Goal: Contribute content: Contribute content

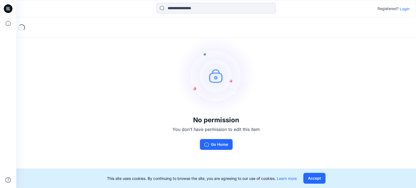
click at [406, 9] on p "Login" at bounding box center [405, 9] width 10 height 6
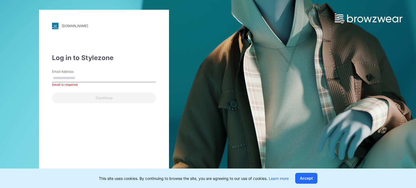
type input "**********"
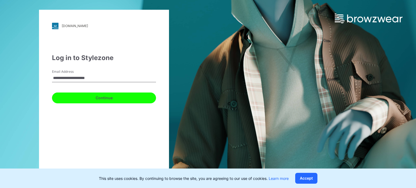
click at [137, 102] on button "Continue" at bounding box center [104, 98] width 104 height 11
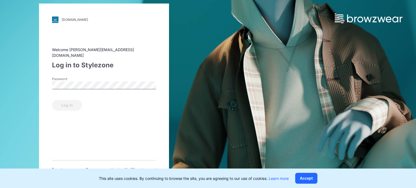
click at [90, 77] on div "Password" at bounding box center [104, 85] width 104 height 16
click at [70, 102] on button "Log in" at bounding box center [67, 105] width 30 height 11
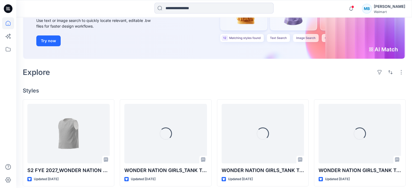
scroll to position [81, 0]
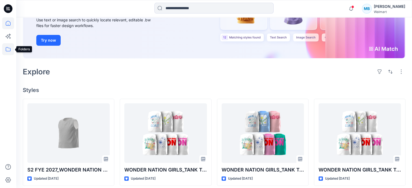
click at [7, 52] on icon at bounding box center [8, 49] width 12 height 12
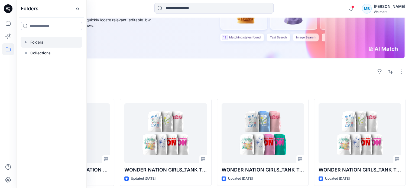
click at [26, 42] on icon "button" at bounding box center [25, 42] width 1 height 2
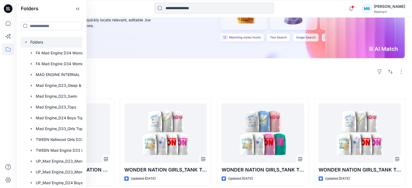
click at [26, 42] on icon "button" at bounding box center [26, 42] width 2 height 1
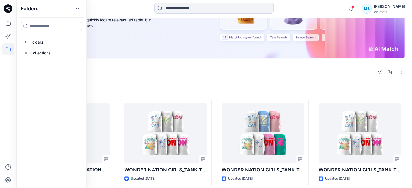
click at [229, 70] on div "Welcome back, Michelle New New Find the Right Garment Instantly With AI Match U…" at bounding box center [214, 167] width 396 height 462
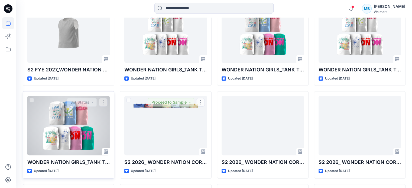
scroll to position [136, 0]
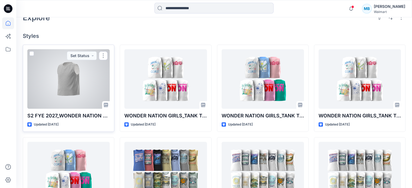
click at [88, 72] on div at bounding box center [68, 79] width 82 height 60
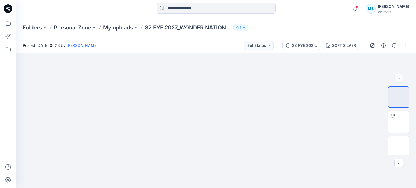
click at [1, 47] on div at bounding box center [8, 94] width 16 height 188
click at [4, 49] on icon at bounding box center [8, 49] width 12 height 12
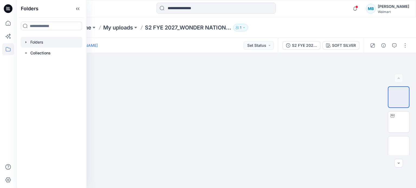
click at [26, 43] on icon "button" at bounding box center [26, 42] width 4 height 4
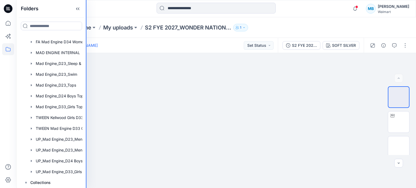
scroll to position [22, 0]
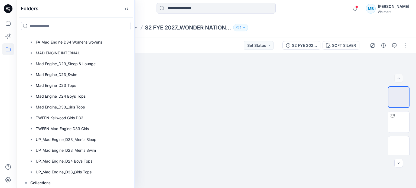
drag, startPoint x: 86, startPoint y: 17, endPoint x: 217, endPoint y: 17, distance: 130.9
click at [217, 17] on div "Folders Folders FA Mad Engine D34 Womens Knits FA Mad Engine D34 Womens wovens …" at bounding box center [208, 94] width 416 height 188
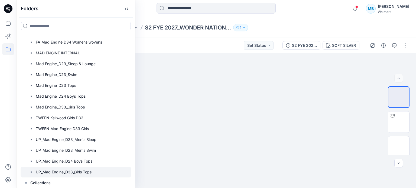
click at [30, 172] on icon "button" at bounding box center [31, 172] width 4 height 4
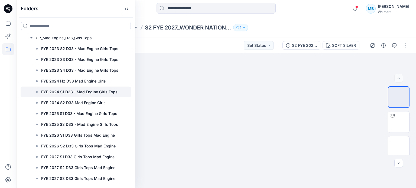
scroll to position [206, 0]
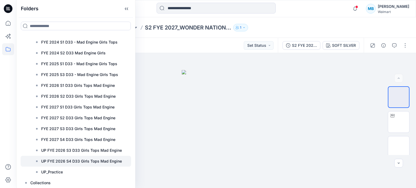
click at [66, 163] on p "UP FYE 2026 S4 D33 Girls Tops Mad Engine" at bounding box center [81, 161] width 81 height 7
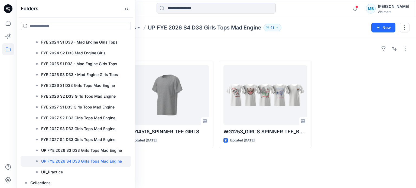
click at [222, 50] on div "Styles" at bounding box center [216, 48] width 387 height 9
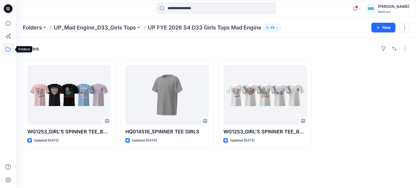
click at [8, 50] on icon at bounding box center [8, 49] width 12 height 12
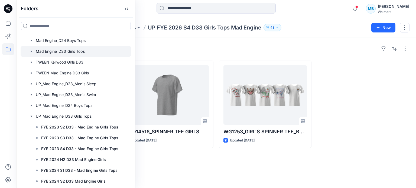
scroll to position [54, 0]
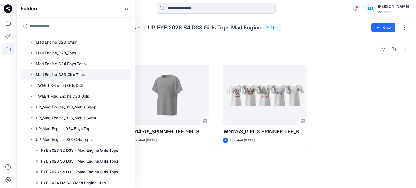
click at [30, 75] on icon "button" at bounding box center [31, 75] width 4 height 4
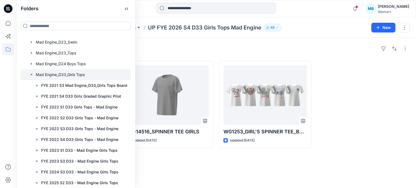
click at [33, 73] on icon "button" at bounding box center [31, 75] width 4 height 4
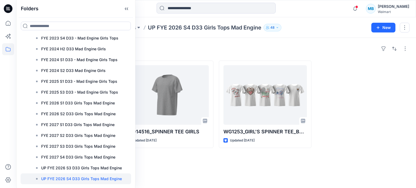
scroll to position [190, 0]
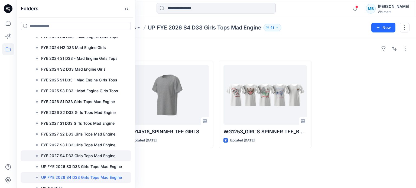
click at [78, 159] on div at bounding box center [76, 156] width 111 height 11
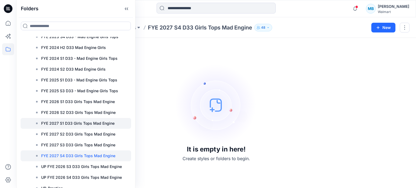
click at [79, 125] on p "FYE 2027 S1 D33 Girls Tops Mad Engine" at bounding box center [77, 123] width 73 height 7
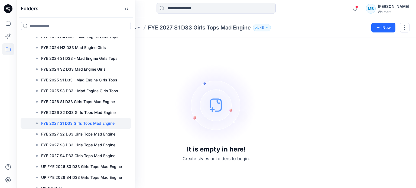
click at [240, 103] on img at bounding box center [216, 105] width 81 height 81
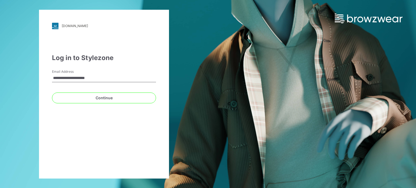
click at [52, 93] on button "Continue" at bounding box center [104, 98] width 104 height 11
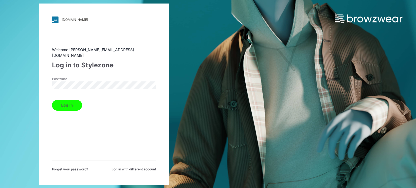
click at [80, 105] on button "Log in" at bounding box center [67, 105] width 30 height 11
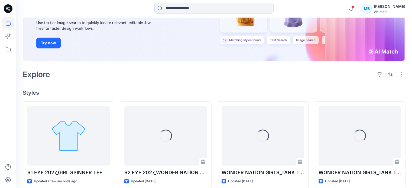
scroll to position [81, 0]
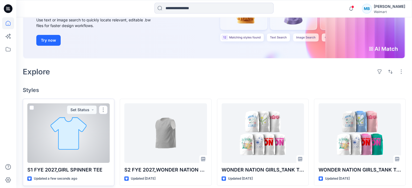
click at [83, 145] on div at bounding box center [68, 134] width 82 height 60
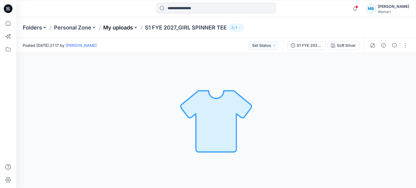
click at [124, 28] on p "My uploads" at bounding box center [118, 28] width 30 height 8
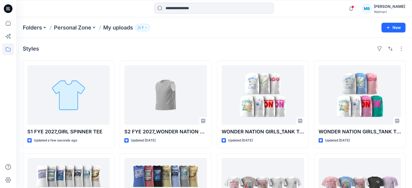
click at [204, 51] on div "Styles" at bounding box center [214, 48] width 383 height 9
click at [192, 49] on div "Styles" at bounding box center [214, 48] width 383 height 9
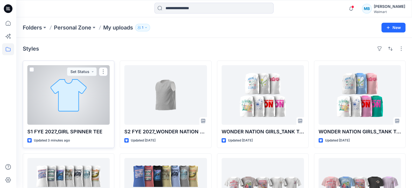
click at [59, 95] on div at bounding box center [68, 95] width 82 height 60
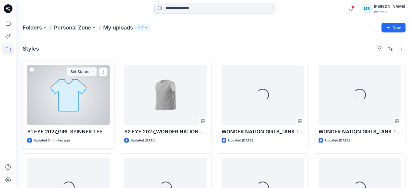
click at [98, 84] on div at bounding box center [68, 95] width 82 height 60
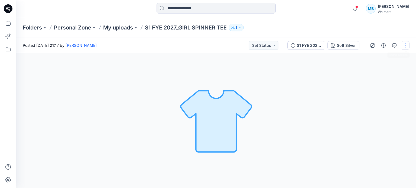
click at [402, 45] on button "button" at bounding box center [405, 45] width 9 height 9
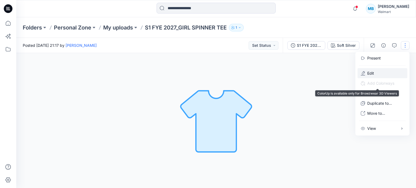
click at [367, 72] on button "Edit" at bounding box center [383, 73] width 50 height 10
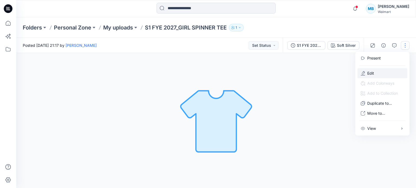
click at [379, 74] on button "Edit" at bounding box center [383, 73] width 50 height 10
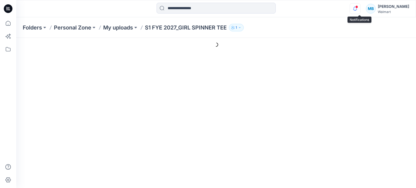
click at [356, 7] on icon "button" at bounding box center [355, 8] width 10 height 11
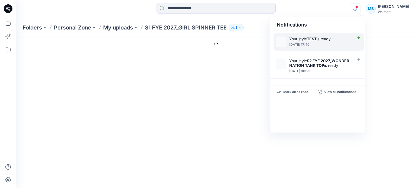
click at [328, 45] on div "[DATE] 17:40" at bounding box center [321, 45] width 62 height 4
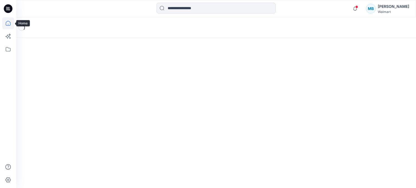
click at [4, 23] on icon at bounding box center [8, 23] width 12 height 12
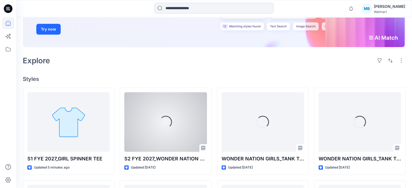
scroll to position [136, 0]
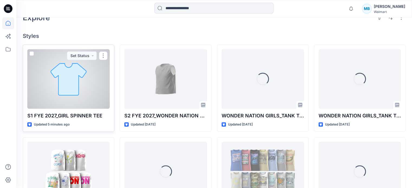
click at [80, 70] on div at bounding box center [68, 79] width 82 height 60
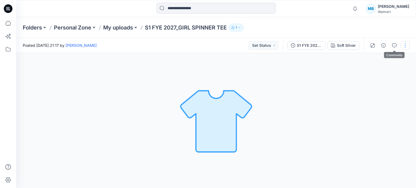
click at [402, 46] on button "button" at bounding box center [405, 45] width 9 height 9
click at [372, 73] on p "Edit" at bounding box center [371, 73] width 7 height 6
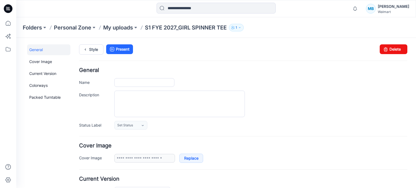
type input "**********"
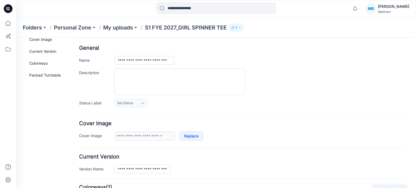
scroll to position [54, 0]
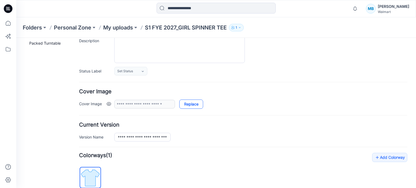
click at [192, 104] on link "Replace" at bounding box center [191, 104] width 24 height 9
type input "**********"
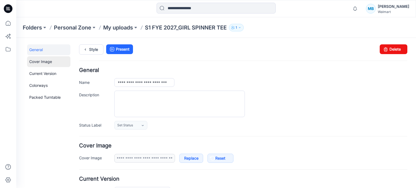
click at [47, 62] on link "Cover Image" at bounding box center [48, 61] width 43 height 11
click at [96, 49] on link "Style" at bounding box center [91, 49] width 24 height 10
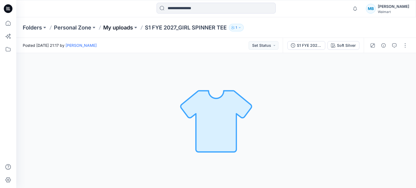
click at [116, 29] on p "My uploads" at bounding box center [118, 28] width 30 height 8
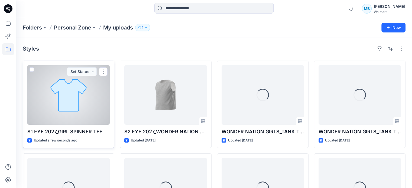
click at [92, 108] on div at bounding box center [68, 95] width 82 height 60
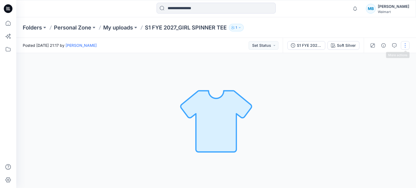
click at [405, 46] on button "button" at bounding box center [405, 45] width 9 height 9
click at [370, 72] on p "Edit" at bounding box center [371, 73] width 7 height 6
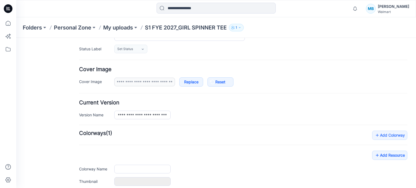
scroll to position [135, 0]
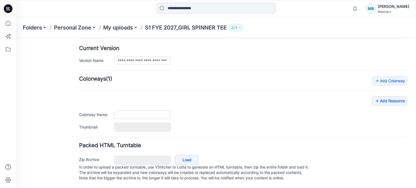
type input "**********"
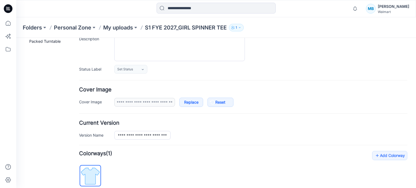
scroll to position [54, 0]
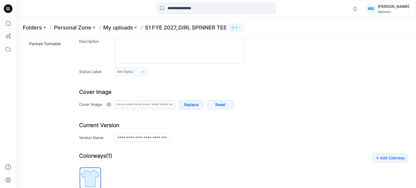
click at [108, 103] on link at bounding box center [109, 104] width 4 height 4
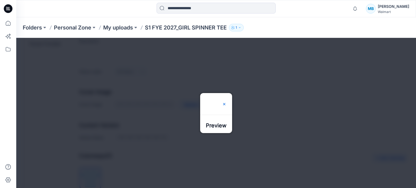
click at [227, 102] on img at bounding box center [224, 104] width 4 height 4
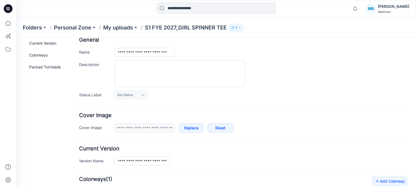
scroll to position [0, 0]
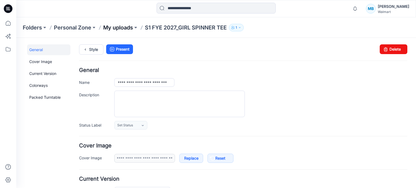
click at [124, 30] on p "My uploads" at bounding box center [118, 28] width 30 height 8
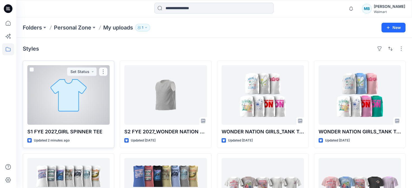
click at [48, 100] on div at bounding box center [68, 95] width 82 height 60
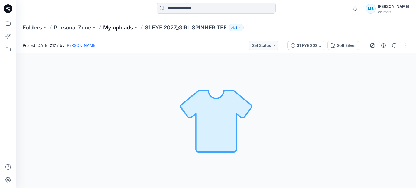
click at [113, 29] on p "My uploads" at bounding box center [118, 28] width 30 height 8
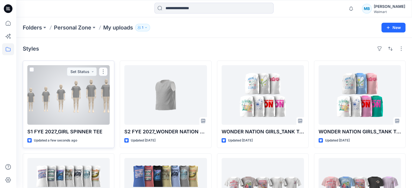
click at [76, 94] on div at bounding box center [68, 95] width 82 height 60
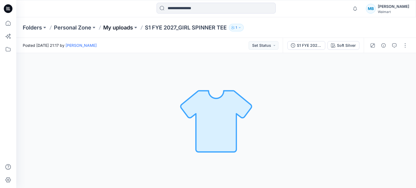
click at [111, 29] on p "My uploads" at bounding box center [118, 28] width 30 height 8
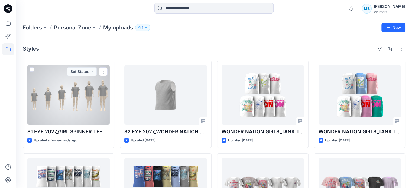
click at [73, 103] on div at bounding box center [68, 95] width 82 height 60
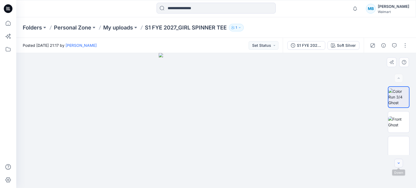
click at [401, 165] on icon "button" at bounding box center [399, 163] width 4 height 4
click at [385, 46] on icon "button" at bounding box center [384, 45] width 4 height 4
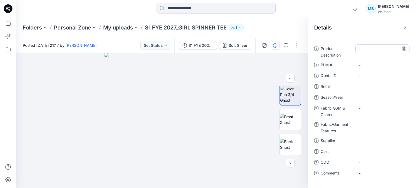
click at [359, 51] on Description "-" at bounding box center [382, 49] width 47 height 6
type textarea "**********"
click at [372, 96] on span "-" at bounding box center [382, 98] width 47 height 6
type textarea "*******"
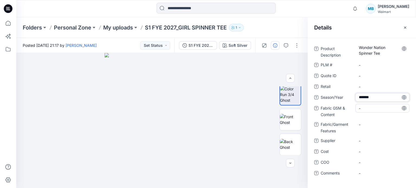
click at [365, 108] on Content "-" at bounding box center [382, 109] width 47 height 6
click at [367, 109] on Content "-" at bounding box center [382, 109] width 47 height 6
type textarea "**********"
click at [369, 110] on Content "-" at bounding box center [382, 109] width 47 height 6
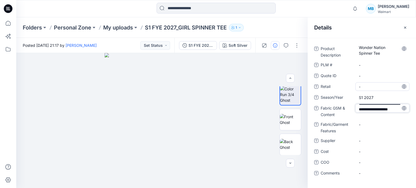
type textarea "**********"
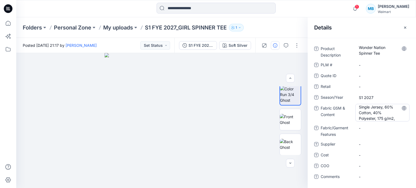
click at [395, 116] on Content "Single Jersey, 60% Cotton, 40% Polyester, 175 g/m2," at bounding box center [382, 112] width 47 height 17
type textarea "**********"
click at [406, 28] on icon "button" at bounding box center [405, 27] width 4 height 4
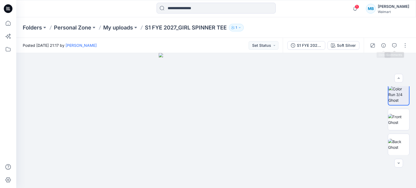
click at [379, 49] on div at bounding box center [389, 45] width 50 height 15
click at [380, 49] on span at bounding box center [384, 45] width 9 height 9
click at [381, 48] on button "button" at bounding box center [384, 45] width 9 height 9
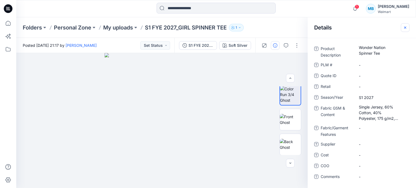
click at [405, 26] on icon "button" at bounding box center [405, 27] width 4 height 4
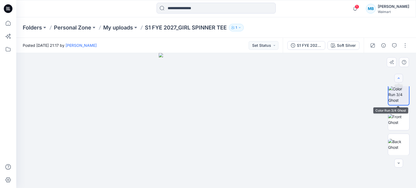
click at [398, 79] on icon "button" at bounding box center [399, 78] width 4 height 4
click at [398, 79] on div at bounding box center [399, 78] width 9 height 9
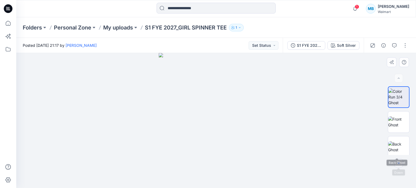
click at [398, 163] on icon "button" at bounding box center [399, 163] width 4 height 4
click at [122, 29] on p "My uploads" at bounding box center [118, 28] width 30 height 8
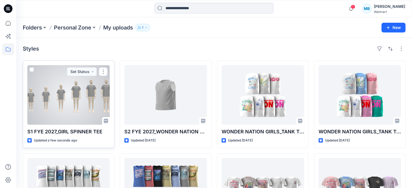
click at [78, 102] on div at bounding box center [68, 95] width 82 height 60
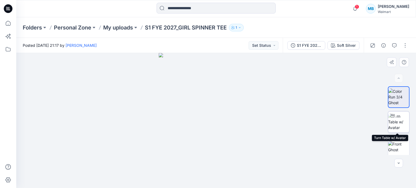
click at [395, 123] on img at bounding box center [398, 122] width 21 height 17
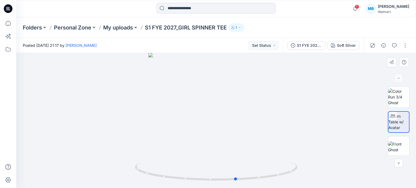
drag, startPoint x: 278, startPoint y: 142, endPoint x: 298, endPoint y: 155, distance: 24.1
click at [298, 155] on div at bounding box center [216, 120] width 400 height 135
click at [408, 46] on button "button" at bounding box center [405, 45] width 9 height 9
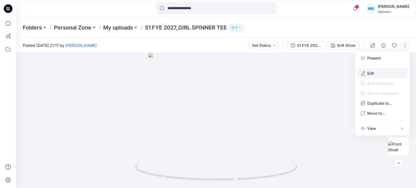
click at [374, 76] on button "Edit" at bounding box center [383, 73] width 50 height 10
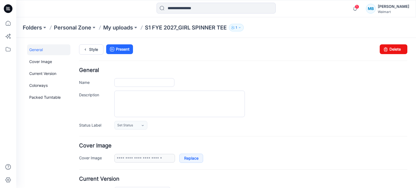
type input "**********"
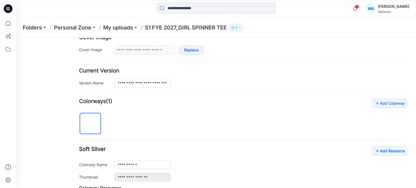
scroll to position [190, 0]
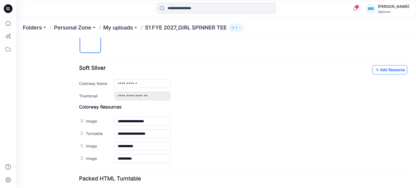
click at [397, 70] on link "Add Resource" at bounding box center [389, 69] width 35 height 9
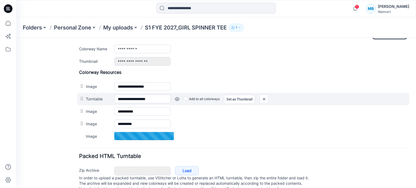
scroll to position [211, 0]
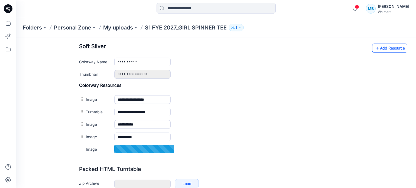
click at [385, 50] on link "Add Resource" at bounding box center [389, 48] width 35 height 9
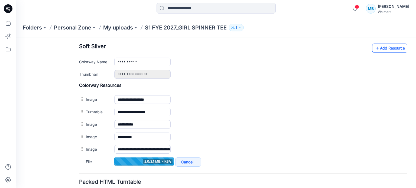
click at [377, 46] on link "Add Resource" at bounding box center [389, 48] width 35 height 9
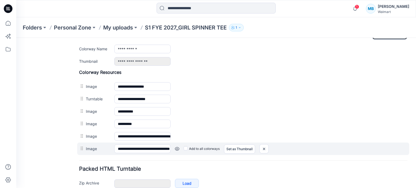
scroll to position [224, 0]
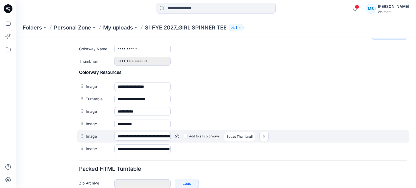
click at [178, 135] on link at bounding box center [177, 136] width 4 height 4
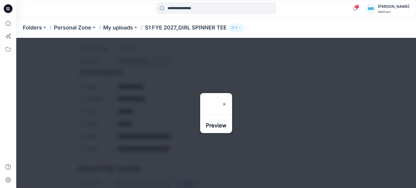
click at [339, 95] on div at bounding box center [216, 113] width 400 height 150
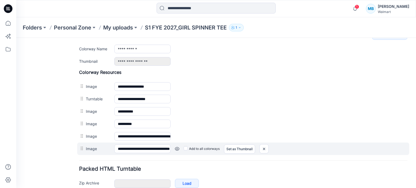
click at [176, 147] on link at bounding box center [177, 149] width 4 height 4
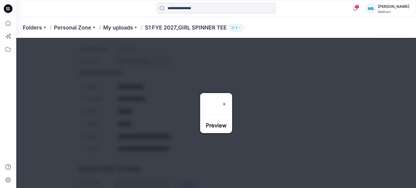
click at [343, 129] on div at bounding box center [216, 113] width 400 height 150
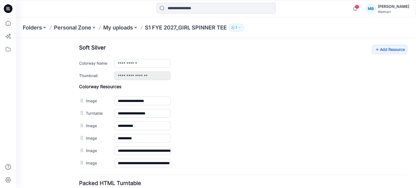
scroll to position [197, 0]
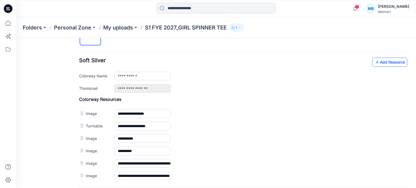
click at [375, 62] on icon at bounding box center [377, 62] width 5 height 9
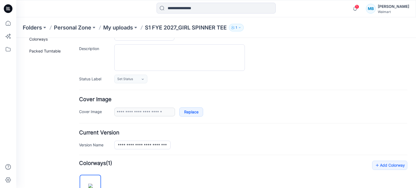
scroll to position [0, 0]
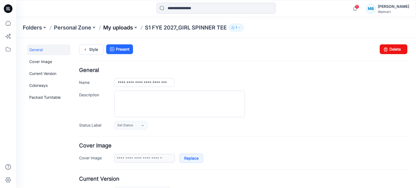
click at [114, 25] on p "My uploads" at bounding box center [118, 28] width 30 height 8
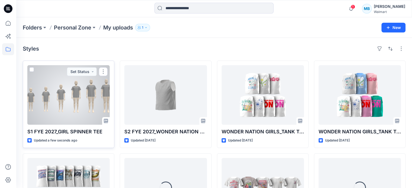
click at [81, 102] on div at bounding box center [68, 95] width 82 height 60
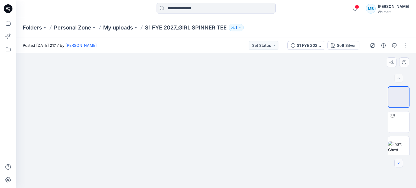
click at [400, 164] on icon "button" at bounding box center [399, 163] width 4 height 4
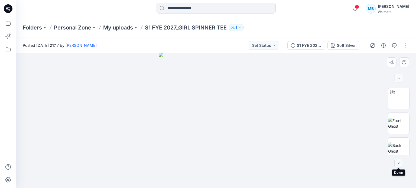
click at [400, 164] on icon "button" at bounding box center [399, 163] width 4 height 4
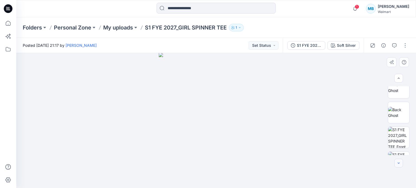
click at [400, 164] on icon "button" at bounding box center [399, 163] width 4 height 4
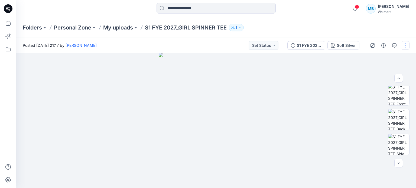
click at [407, 45] on button "button" at bounding box center [405, 45] width 9 height 9
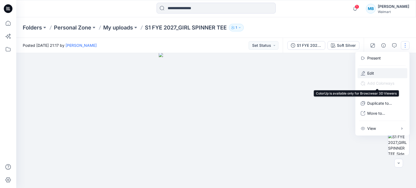
click at [370, 74] on p "Edit" at bounding box center [371, 73] width 7 height 6
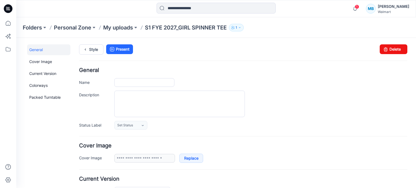
type input "**********"
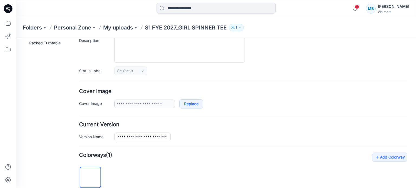
scroll to position [54, 0]
click at [199, 104] on link "Replace" at bounding box center [191, 104] width 24 height 9
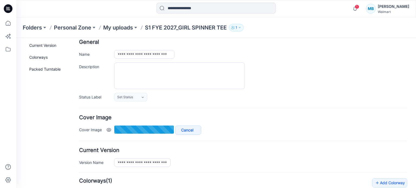
scroll to position [0, 0]
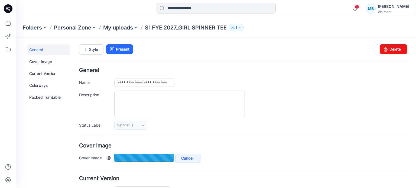
type input "**********"
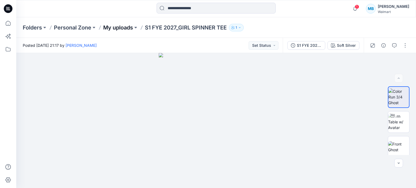
click at [123, 28] on p "My uploads" at bounding box center [118, 28] width 30 height 8
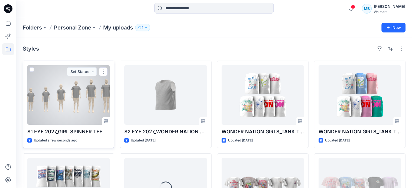
click at [83, 106] on div at bounding box center [68, 95] width 82 height 60
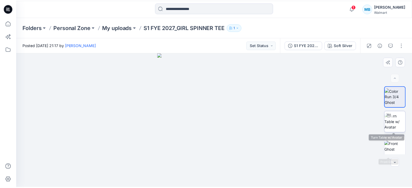
scroll to position [102, 0]
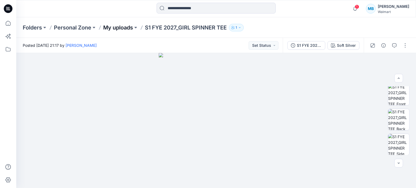
click at [116, 27] on p "My uploads" at bounding box center [118, 28] width 30 height 8
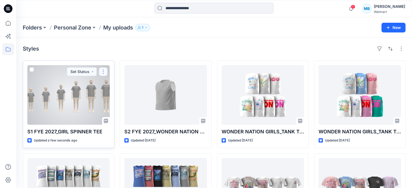
click at [107, 70] on button "button" at bounding box center [103, 72] width 9 height 9
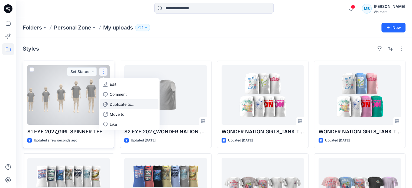
click at [123, 106] on p "Duplicate to..." at bounding box center [122, 105] width 25 height 6
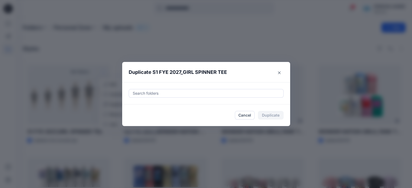
click at [197, 96] on div at bounding box center [206, 93] width 148 height 7
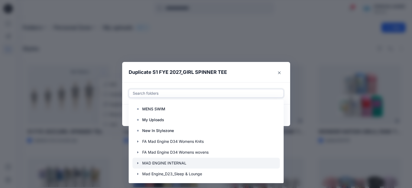
scroll to position [108, 0]
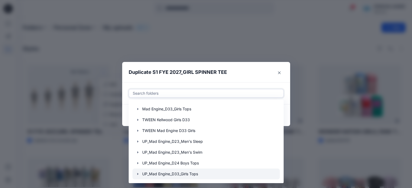
click at [139, 174] on icon "button" at bounding box center [138, 174] width 4 height 4
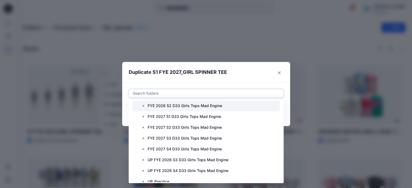
scroll to position [293, 0]
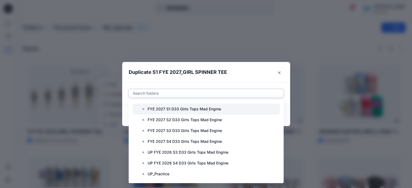
click at [169, 111] on p "FYE 2027 S1 D33 Girls Tops Mad Engine" at bounding box center [184, 109] width 73 height 7
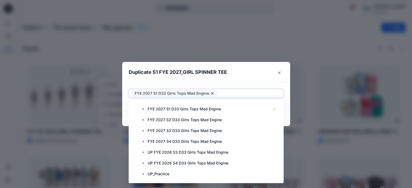
click at [264, 82] on header "Duplicate S1 FYE 2027_GIRL SPINNER TEE" at bounding box center [200, 72] width 157 height 21
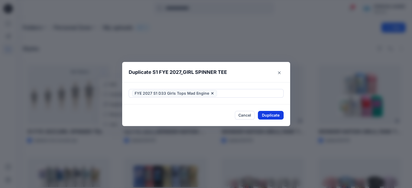
click at [275, 114] on button "Duplicate" at bounding box center [271, 115] width 26 height 9
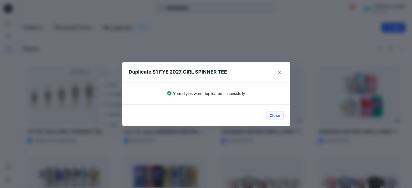
click at [283, 115] on button "Close" at bounding box center [275, 115] width 18 height 9
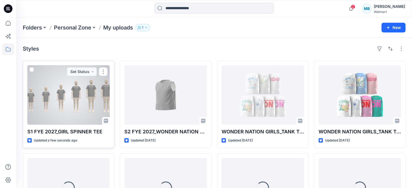
click at [67, 100] on div at bounding box center [68, 95] width 82 height 60
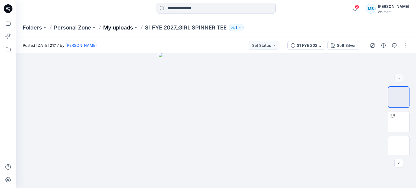
click at [121, 26] on p "My uploads" at bounding box center [118, 28] width 30 height 8
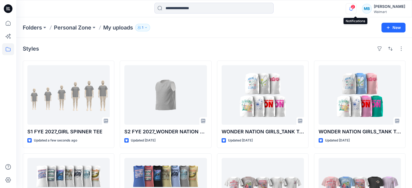
click at [354, 5] on icon "button" at bounding box center [351, 8] width 10 height 11
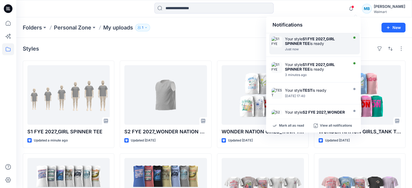
click at [322, 49] on div "Just now" at bounding box center [316, 49] width 62 height 4
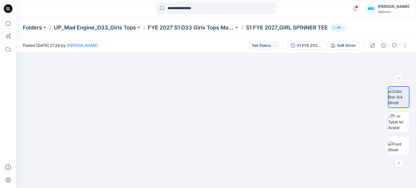
click at [180, 46] on div "Posted [DATE] 21:29 by [PERSON_NAME] Set Status" at bounding box center [149, 45] width 267 height 15
click at [169, 39] on div "Posted [DATE] 21:29 by [PERSON_NAME] Set Status" at bounding box center [149, 45] width 267 height 15
click at [8, 26] on icon at bounding box center [8, 23] width 12 height 12
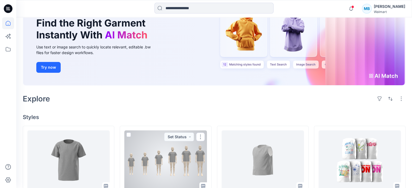
scroll to position [108, 0]
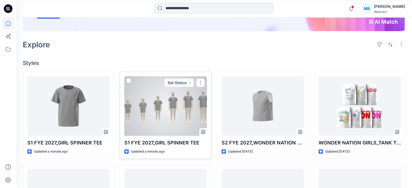
click at [184, 107] on div at bounding box center [165, 106] width 82 height 60
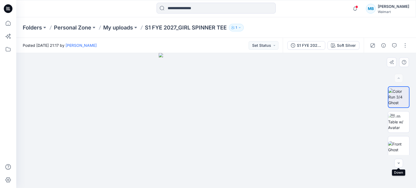
click at [400, 168] on div at bounding box center [216, 120] width 400 height 135
click at [397, 164] on button "button" at bounding box center [399, 163] width 9 height 9
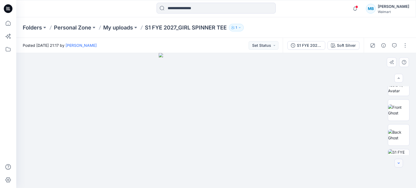
click at [397, 164] on button "button" at bounding box center [399, 163] width 9 height 9
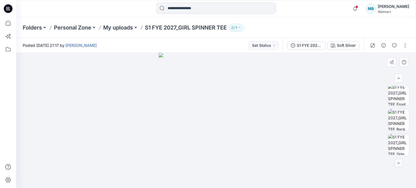
click at [397, 164] on button "button" at bounding box center [399, 163] width 9 height 9
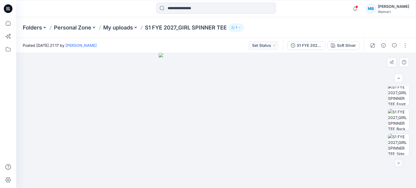
click at [397, 164] on button "button" at bounding box center [399, 163] width 9 height 9
click at [399, 78] on icon "button" at bounding box center [399, 78] width 2 height 1
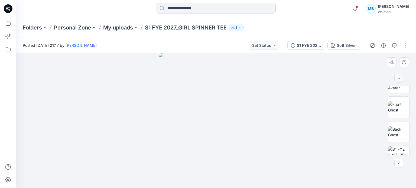
click at [399, 78] on icon "button" at bounding box center [399, 78] width 2 height 1
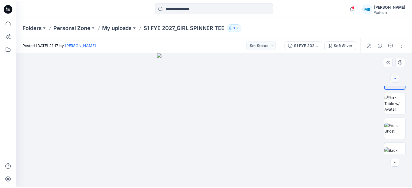
scroll to position [0, 0]
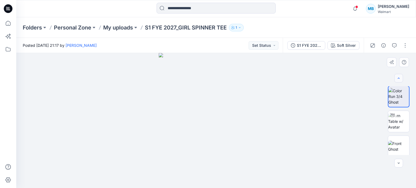
click at [399, 78] on icon "button" at bounding box center [399, 78] width 2 height 1
click at [399, 78] on div at bounding box center [399, 78] width 9 height 9
click at [358, 7] on span at bounding box center [357, 6] width 3 height 3
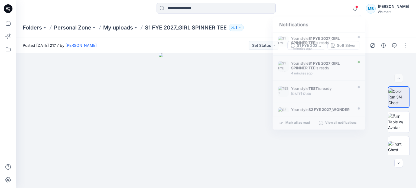
click at [324, 9] on div "Notifications Your style S1 FYE 2027_GIRL SPINNER TEE is ready 1 minutes ago Yo…" at bounding box center [216, 9] width 400 height 12
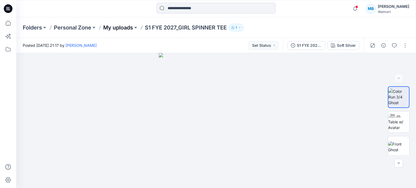
click at [115, 29] on p "My uploads" at bounding box center [118, 28] width 30 height 8
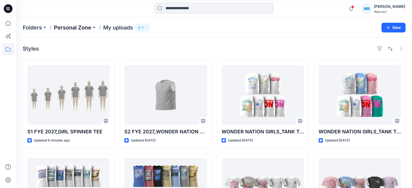
click at [76, 30] on p "Personal Zone" at bounding box center [72, 28] width 37 height 8
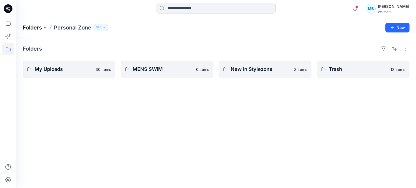
click at [34, 29] on p "Folders" at bounding box center [32, 28] width 19 height 8
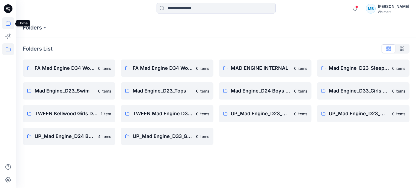
click at [12, 23] on icon at bounding box center [8, 23] width 12 height 12
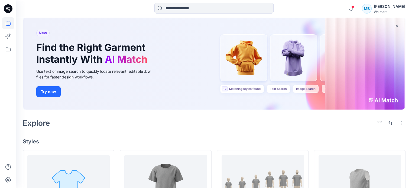
scroll to position [116, 0]
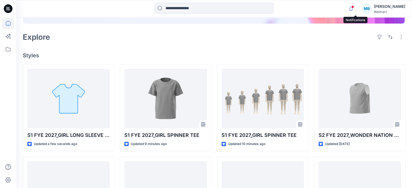
click at [356, 10] on icon "button" at bounding box center [351, 8] width 10 height 11
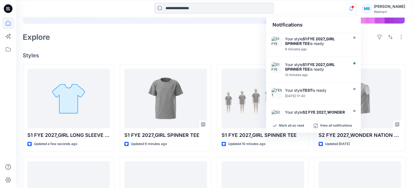
click at [353, 10] on icon "button" at bounding box center [351, 9] width 4 height 4
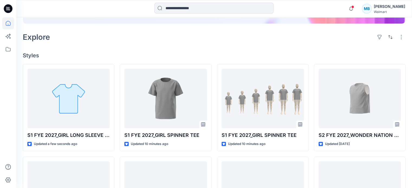
click at [134, 38] on div "Welcome back, Michelle New New Find the Right Garment Instantly With AI Match U…" at bounding box center [214, 132] width 396 height 462
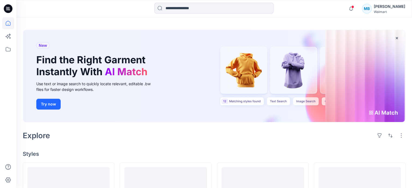
scroll to position [27, 0]
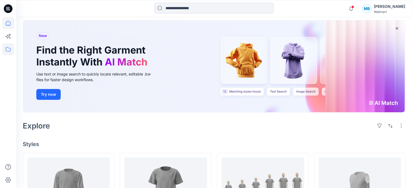
click at [14, 49] on icon at bounding box center [8, 49] width 12 height 12
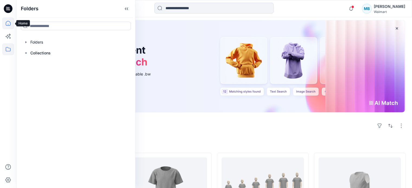
click at [8, 21] on icon at bounding box center [8, 23] width 12 height 12
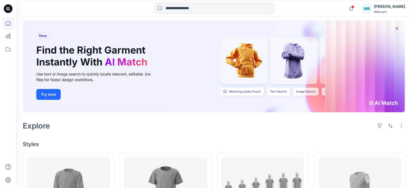
click at [8, 8] on icon at bounding box center [8, 8] width 9 height 9
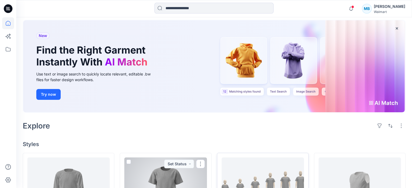
scroll to position [108, 0]
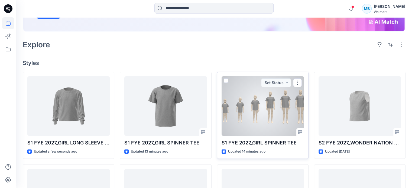
click at [299, 113] on div at bounding box center [263, 106] width 82 height 60
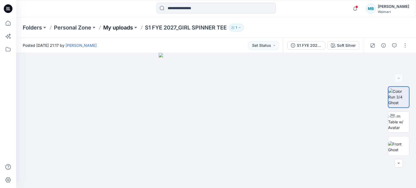
click at [120, 28] on p "My uploads" at bounding box center [118, 28] width 30 height 8
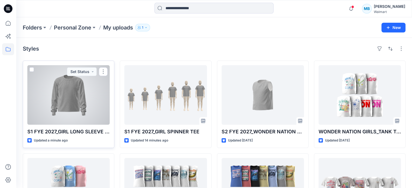
click at [37, 102] on div at bounding box center [68, 95] width 82 height 60
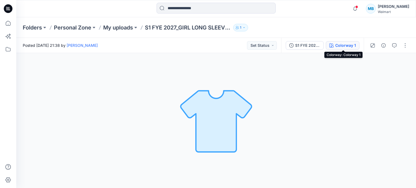
click at [351, 45] on div "Colorway 1" at bounding box center [346, 46] width 21 height 6
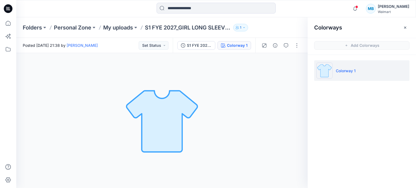
click at [342, 71] on p "Colorway 1" at bounding box center [346, 71] width 20 height 6
click at [406, 25] on button "button" at bounding box center [405, 27] width 9 height 9
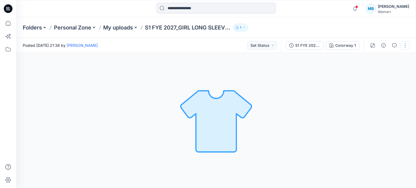
click at [407, 44] on button "button" at bounding box center [405, 45] width 9 height 9
click at [388, 68] on button "Edit" at bounding box center [383, 73] width 50 height 10
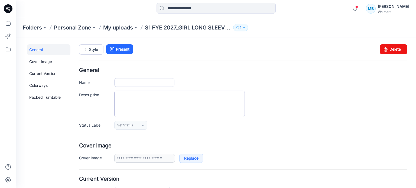
type input "**********"
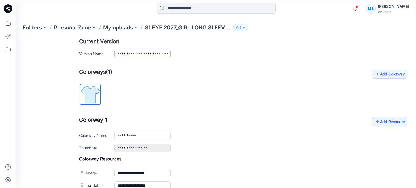
scroll to position [163, 0]
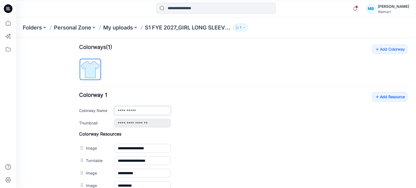
click at [136, 108] on input "**********" at bounding box center [142, 111] width 56 height 9
drag, startPoint x: 148, startPoint y: 109, endPoint x: 51, endPoint y: 111, distance: 96.5
click at [51, 111] on div "**********" at bounding box center [213, 62] width 394 height 374
type input "**********"
click at [262, 126] on div "**********" at bounding box center [260, 123] width 293 height 9
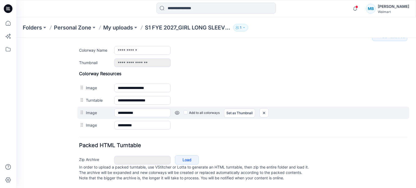
scroll to position [200, 0]
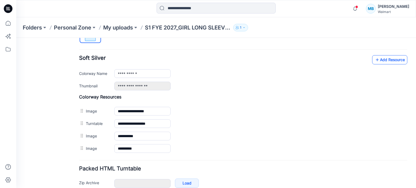
click at [381, 62] on link "Add Resource" at bounding box center [389, 59] width 35 height 9
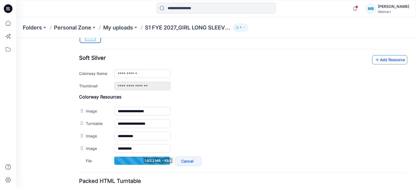
click at [381, 58] on link "Add Resource" at bounding box center [389, 59] width 35 height 9
click at [376, 64] on div "**********" at bounding box center [243, 72] width 329 height 35
click at [376, 60] on link "Add Resource" at bounding box center [389, 59] width 35 height 9
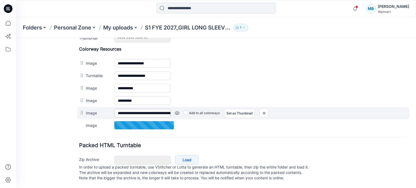
scroll to position [252, 0]
click at [175, 111] on link at bounding box center [177, 113] width 4 height 4
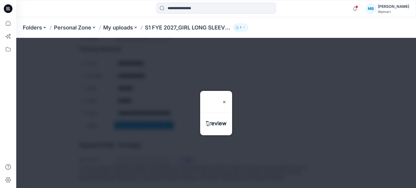
click at [322, 84] on div at bounding box center [216, 113] width 400 height 150
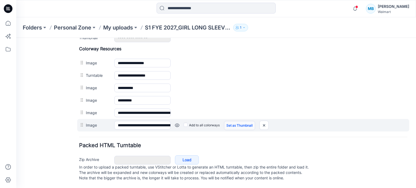
scroll to position [197, 0]
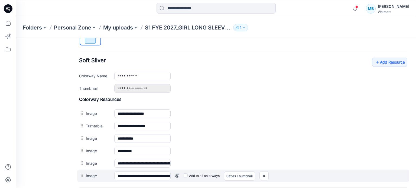
click at [176, 176] on link at bounding box center [177, 176] width 4 height 4
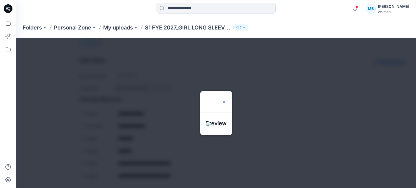
click at [227, 91] on div at bounding box center [224, 102] width 4 height 22
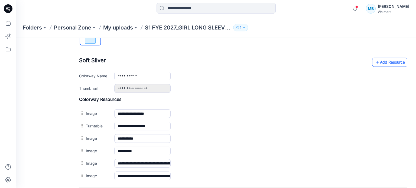
click at [382, 60] on link "Add Resource" at bounding box center [389, 62] width 35 height 9
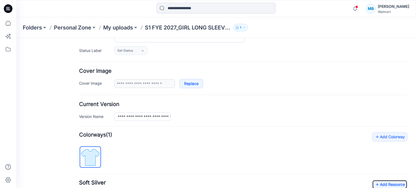
scroll to position [74, 0]
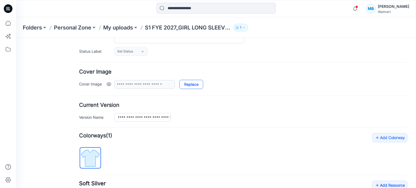
click at [191, 85] on link "Replace" at bounding box center [191, 84] width 24 height 9
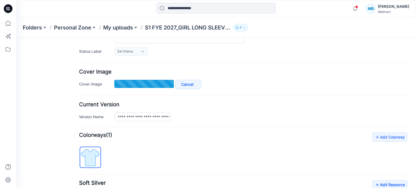
type input "**********"
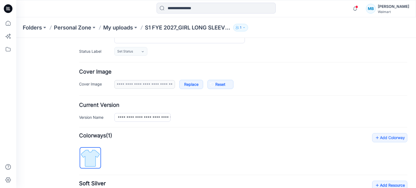
scroll to position [0, 0]
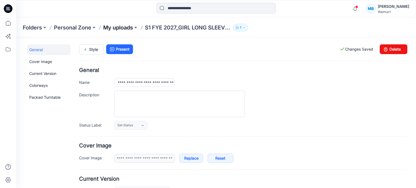
click at [127, 27] on p "My uploads" at bounding box center [118, 28] width 30 height 8
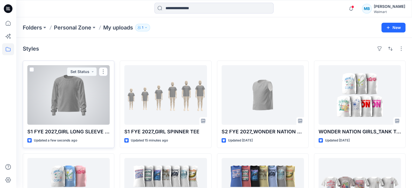
click at [98, 108] on div at bounding box center [68, 95] width 82 height 60
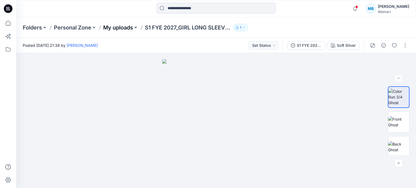
click at [123, 31] on p "My uploads" at bounding box center [118, 28] width 30 height 8
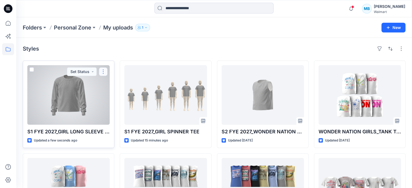
click at [105, 72] on button "button" at bounding box center [103, 72] width 9 height 9
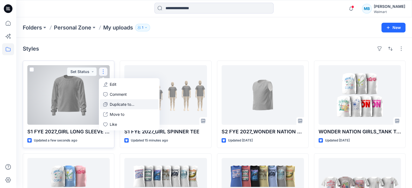
click at [135, 105] on button "Duplicate to..." at bounding box center [129, 104] width 59 height 10
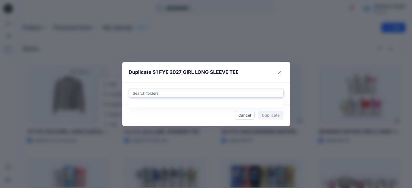
click at [204, 90] on div at bounding box center [206, 93] width 148 height 7
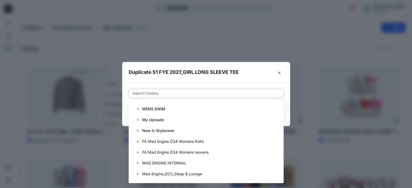
scroll to position [108, 0]
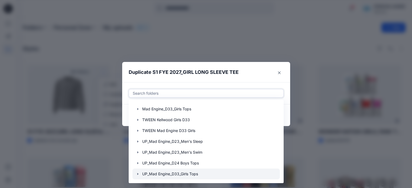
click at [136, 174] on div at bounding box center [206, 174] width 147 height 11
click at [139, 174] on icon "button" at bounding box center [138, 174] width 4 height 4
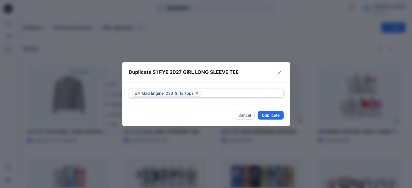
click at [197, 93] on icon at bounding box center [197, 93] width 2 height 2
click at [173, 97] on div "Search folders" at bounding box center [206, 93] width 155 height 8
click at [168, 96] on div at bounding box center [206, 93] width 148 height 7
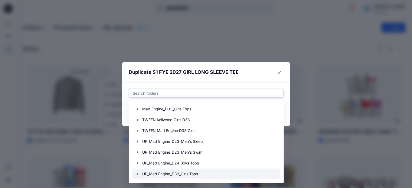
click at [140, 174] on icon "button" at bounding box center [138, 174] width 4 height 4
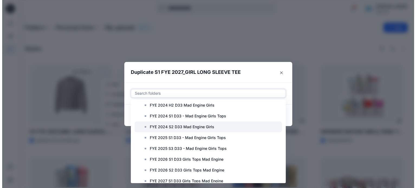
scroll to position [271, 0]
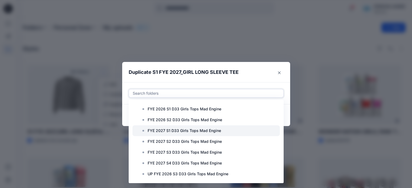
click at [182, 129] on p "FYE 2027 S1 D33 Girls Tops Mad Engine" at bounding box center [184, 131] width 73 height 7
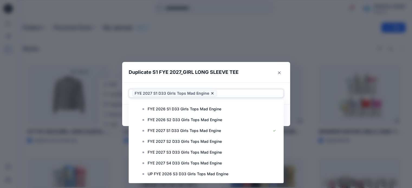
click at [232, 82] on div "option UP_Mad Engine_D33_Girls Tops, deselected. Use Up and Down to choose opti…" at bounding box center [206, 93] width 168 height 22
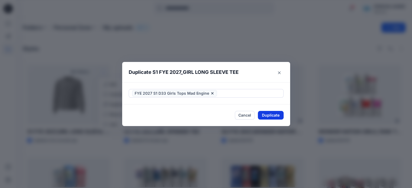
click at [271, 116] on button "Duplicate" at bounding box center [271, 115] width 26 height 9
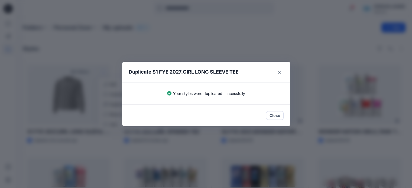
click at [331, 50] on div "Duplicate S1 FYE 2027_GIRL LONG SLEEVE TEE Your styles were duplicated successf…" at bounding box center [206, 94] width 412 height 188
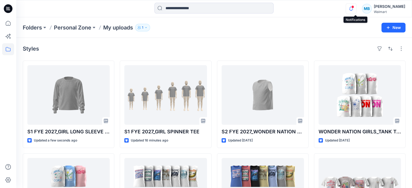
click at [355, 11] on icon "button" at bounding box center [351, 8] width 10 height 11
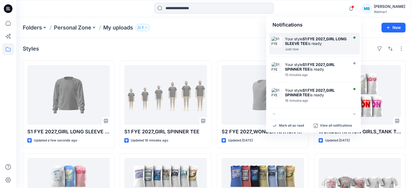
click at [319, 42] on div "Your style S1 FYE 2027_GIRL LONG SLEEVE TEE is ready" at bounding box center [316, 41] width 62 height 9
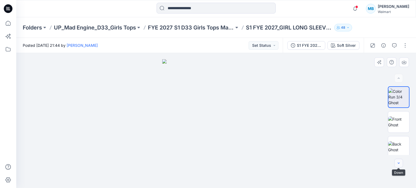
click at [402, 165] on button "button" at bounding box center [399, 163] width 9 height 9
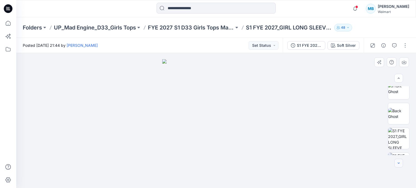
click at [402, 165] on button "button" at bounding box center [399, 163] width 9 height 9
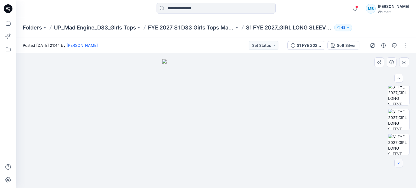
click at [402, 165] on button "button" at bounding box center [399, 163] width 9 height 9
click at [4, 62] on div at bounding box center [8, 102] width 12 height 171
click at [128, 51] on div "Posted Tuesday, October 14, 2025 21:44 by Michelle Baker Set Status" at bounding box center [149, 45] width 267 height 15
click at [361, 9] on icon "button" at bounding box center [355, 8] width 10 height 11
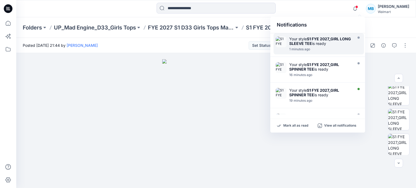
click at [344, 40] on div "Your style S1 FYE 2027_GIRL LONG SLEEVE TEE is ready" at bounding box center [321, 41] width 62 height 9
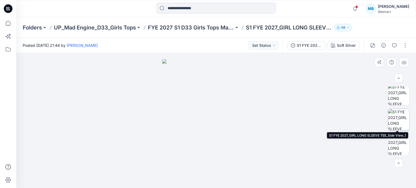
scroll to position [0, 0]
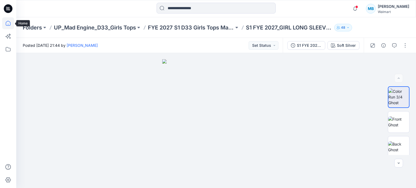
click at [5, 23] on icon at bounding box center [8, 23] width 12 height 12
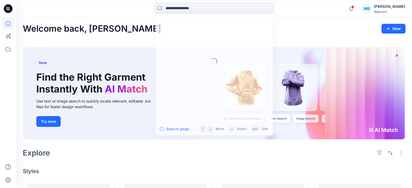
click at [201, 12] on input at bounding box center [214, 8] width 119 height 11
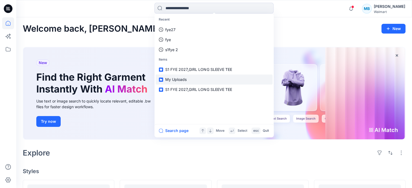
click at [168, 84] on link "My Uploads" at bounding box center [214, 80] width 117 height 10
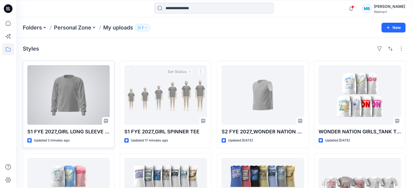
click at [72, 100] on div at bounding box center [68, 95] width 82 height 60
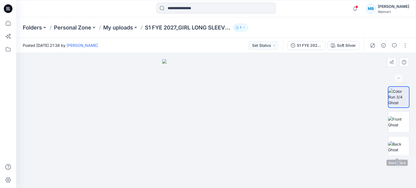
click at [397, 161] on icon "button" at bounding box center [399, 163] width 4 height 4
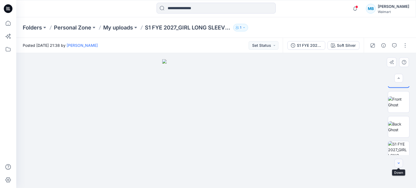
click at [397, 161] on icon "button" at bounding box center [399, 163] width 4 height 4
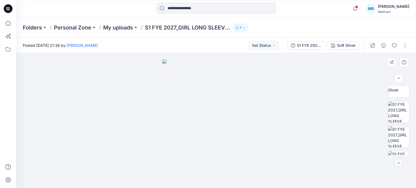
click at [397, 161] on icon "button" at bounding box center [399, 163] width 4 height 4
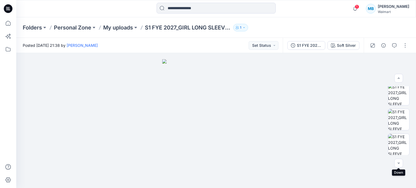
click at [269, 25] on div "Folders Personal Zone My uploads S1 FYE 2027_GIRL LONG SLEEVE TEE 1" at bounding box center [195, 28] width 345 height 8
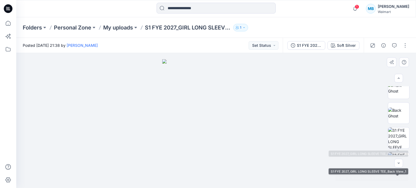
scroll to position [23, 0]
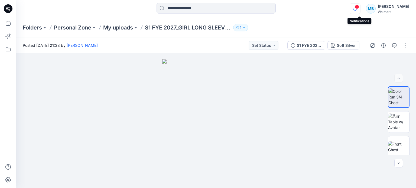
click at [359, 8] on icon "button" at bounding box center [355, 8] width 10 height 11
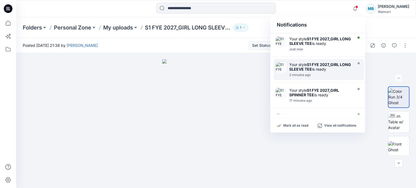
click at [326, 77] on div "Your style S1 FYE 2027_GIRL LONG SLEEVE TEE is ready 2 minutes ago" at bounding box center [319, 69] width 91 height 21
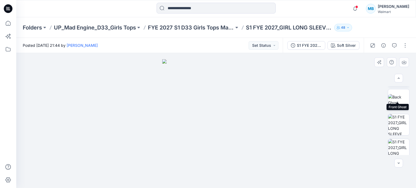
scroll to position [54, 0]
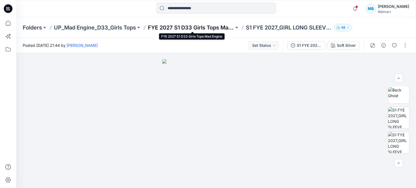
click at [189, 28] on p "FYE 2027 S1 D33 Girls Tops Mad Engine" at bounding box center [191, 28] width 86 height 8
